Goal: Task Accomplishment & Management: Manage account settings

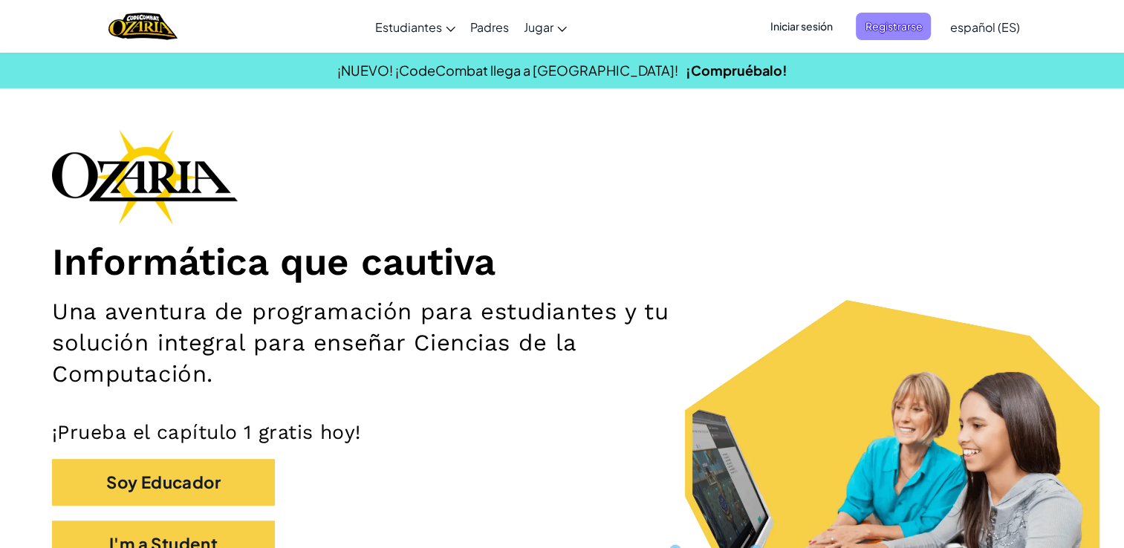
click at [874, 13] on span "Registrarse" at bounding box center [893, 26] width 75 height 27
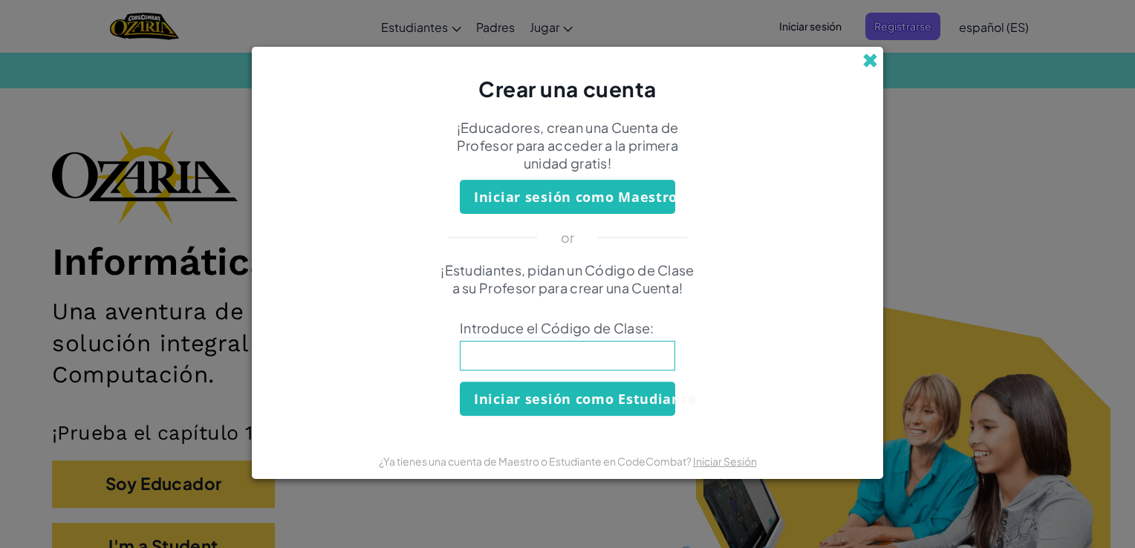
click at [873, 68] on span at bounding box center [870, 61] width 16 height 16
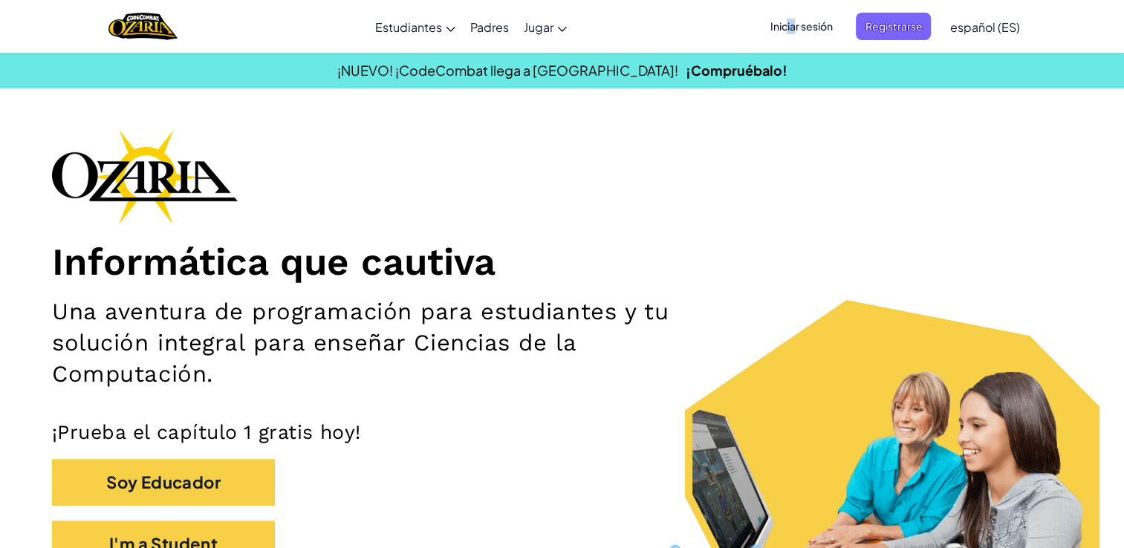
drag, startPoint x: 795, startPoint y: 40, endPoint x: 787, endPoint y: 10, distance: 30.8
click at [787, 10] on div "Iniciar sesión Registrarse español (ES) English ([GEOGRAPHIC_DATA]) English ([G…" at bounding box center [889, 27] width 273 height 40
click at [801, 22] on span "Iniciar sesión" at bounding box center [800, 26] width 80 height 27
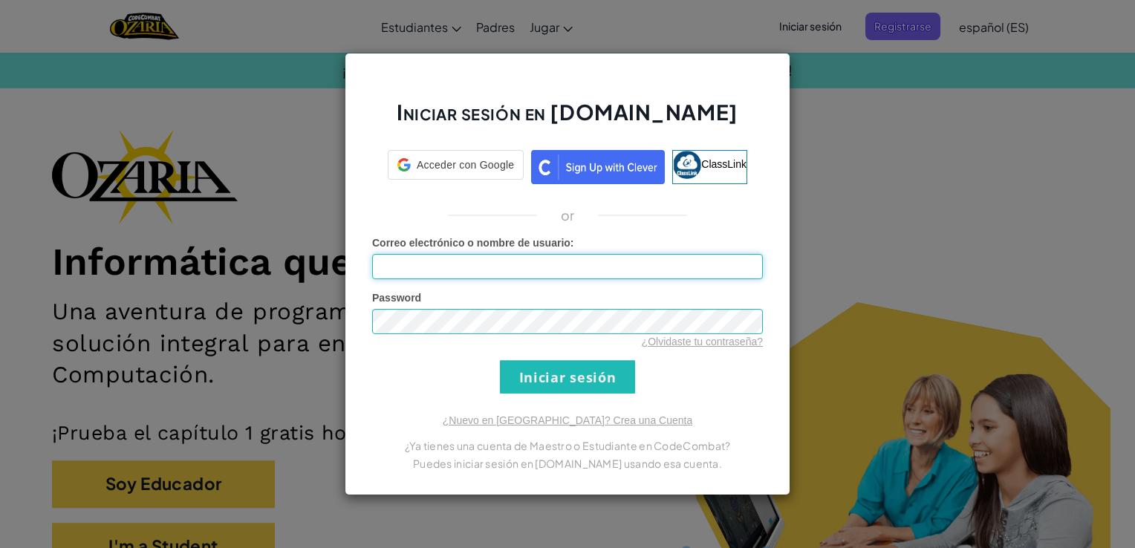
type input "[EMAIL_ADDRESS][DOMAIN_NAME]"
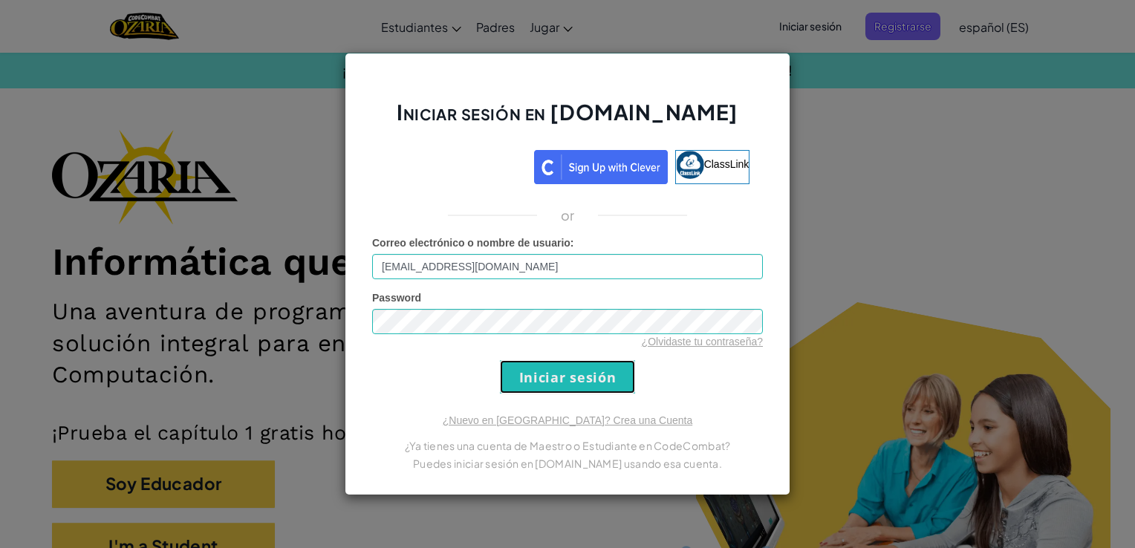
click at [555, 371] on input "Iniciar sesión" at bounding box center [567, 376] width 135 height 33
